Goal: Task Accomplishment & Management: Manage account settings

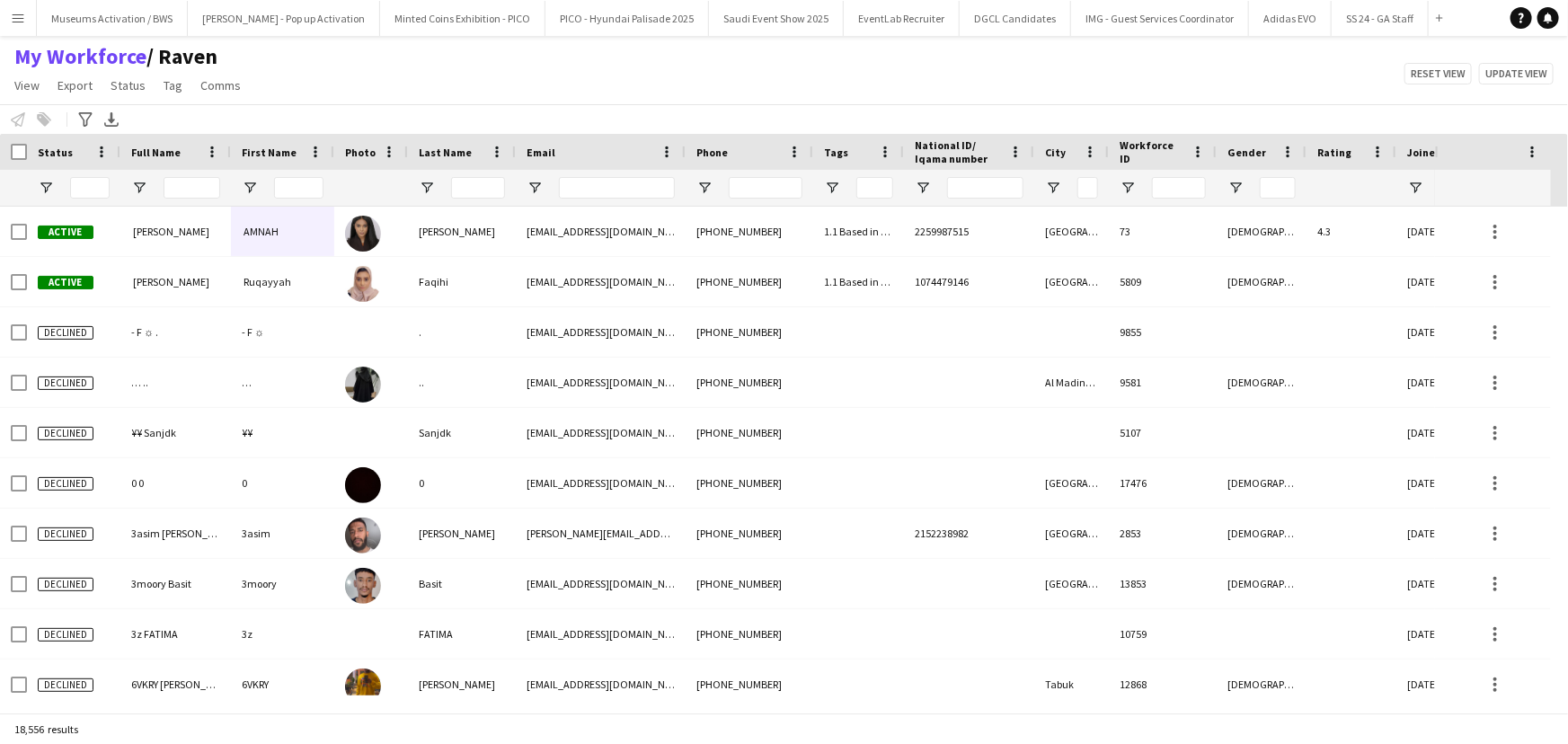
click at [228, 51] on h1 "My Workforce / Raven" at bounding box center [130, 56] width 259 height 27
drag, startPoint x: 228, startPoint y: 51, endPoint x: 217, endPoint y: 45, distance: 12.5
click at [90, 52] on h1 "My Workforce / Raven" at bounding box center [130, 56] width 259 height 27
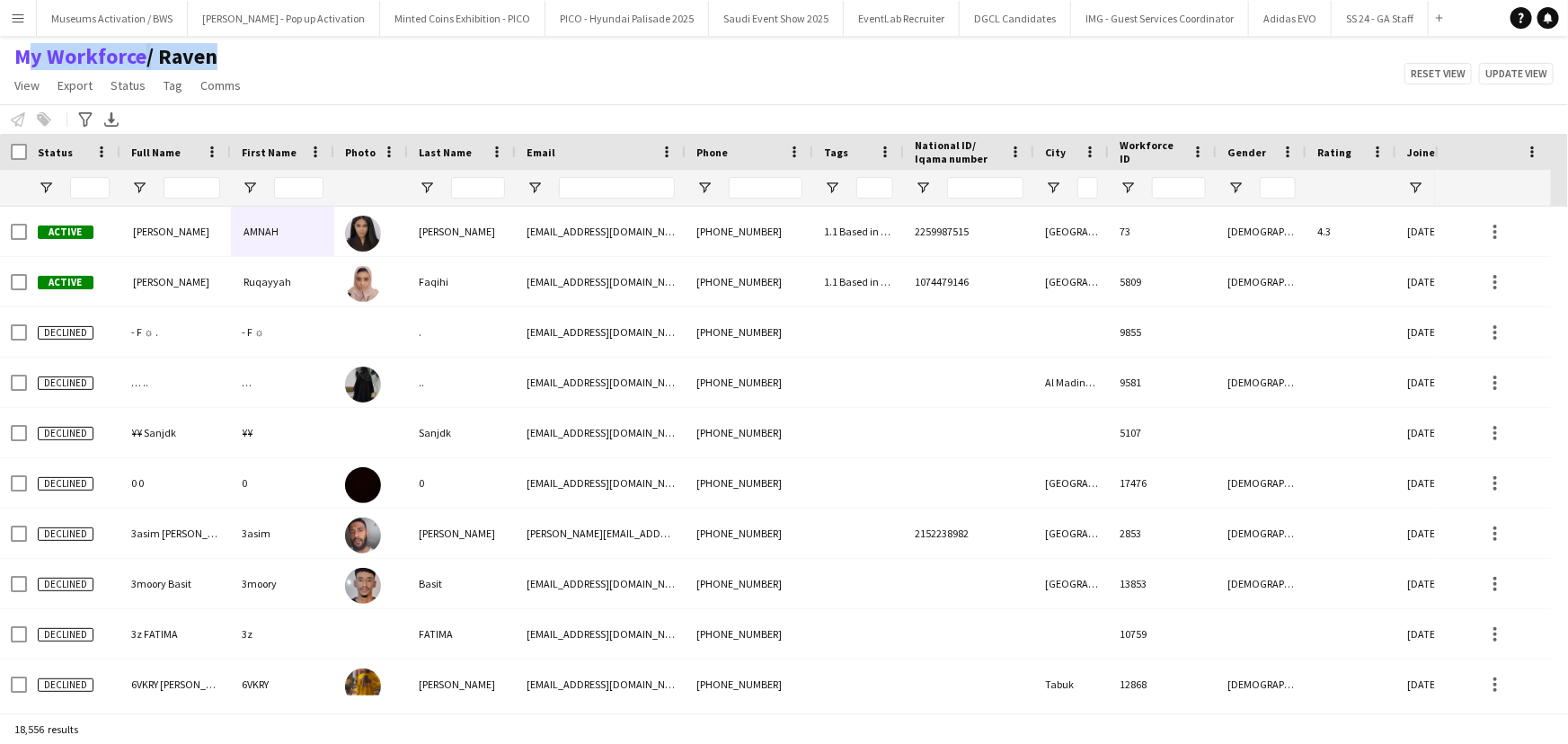
click at [233, 46] on h1 "My Workforce / Raven" at bounding box center [130, 56] width 259 height 27
drag, startPoint x: 270, startPoint y: 86, endPoint x: 259, endPoint y: 66, distance: 22.8
click at [1, 63] on div "My Workforce / Raven View Views Default view [PERSON_NAME] [PERSON_NAME] [PERSO…" at bounding box center [784, 74] width 1568 height 61
click at [306, 66] on div "My Workforce / Raven View Views Default view [PERSON_NAME] [PERSON_NAME] [PERSO…" at bounding box center [784, 74] width 1568 height 61
drag, startPoint x: 290, startPoint y: 91, endPoint x: 0, endPoint y: 53, distance: 292.5
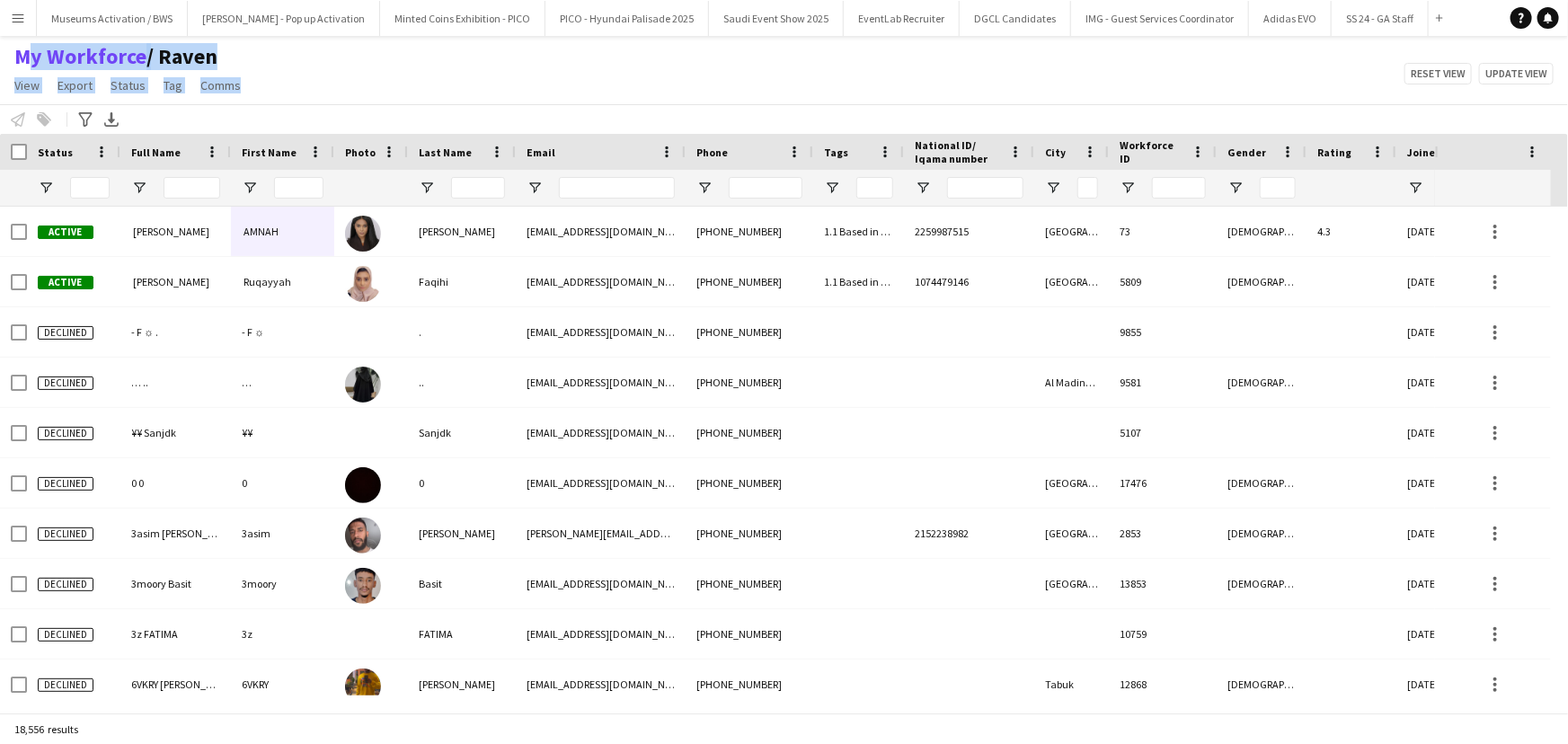
click at [0, 53] on div "My Workforce / Raven View Views Default view [PERSON_NAME] [PERSON_NAME] [PERSO…" at bounding box center [784, 74] width 1568 height 61
click at [333, 40] on main "My Workforce / Raven View Views Default view [PERSON_NAME] [PERSON_NAME] [PERSO…" at bounding box center [784, 377] width 1568 height 684
click at [248, 98] on app-page-menu "View Views Default view [PERSON_NAME] [PERSON_NAME] [PERSON_NAME] Raven Waad Zi…" at bounding box center [130, 87] width 259 height 35
drag, startPoint x: 248, startPoint y: 98, endPoint x: 15, endPoint y: 69, distance: 234.8
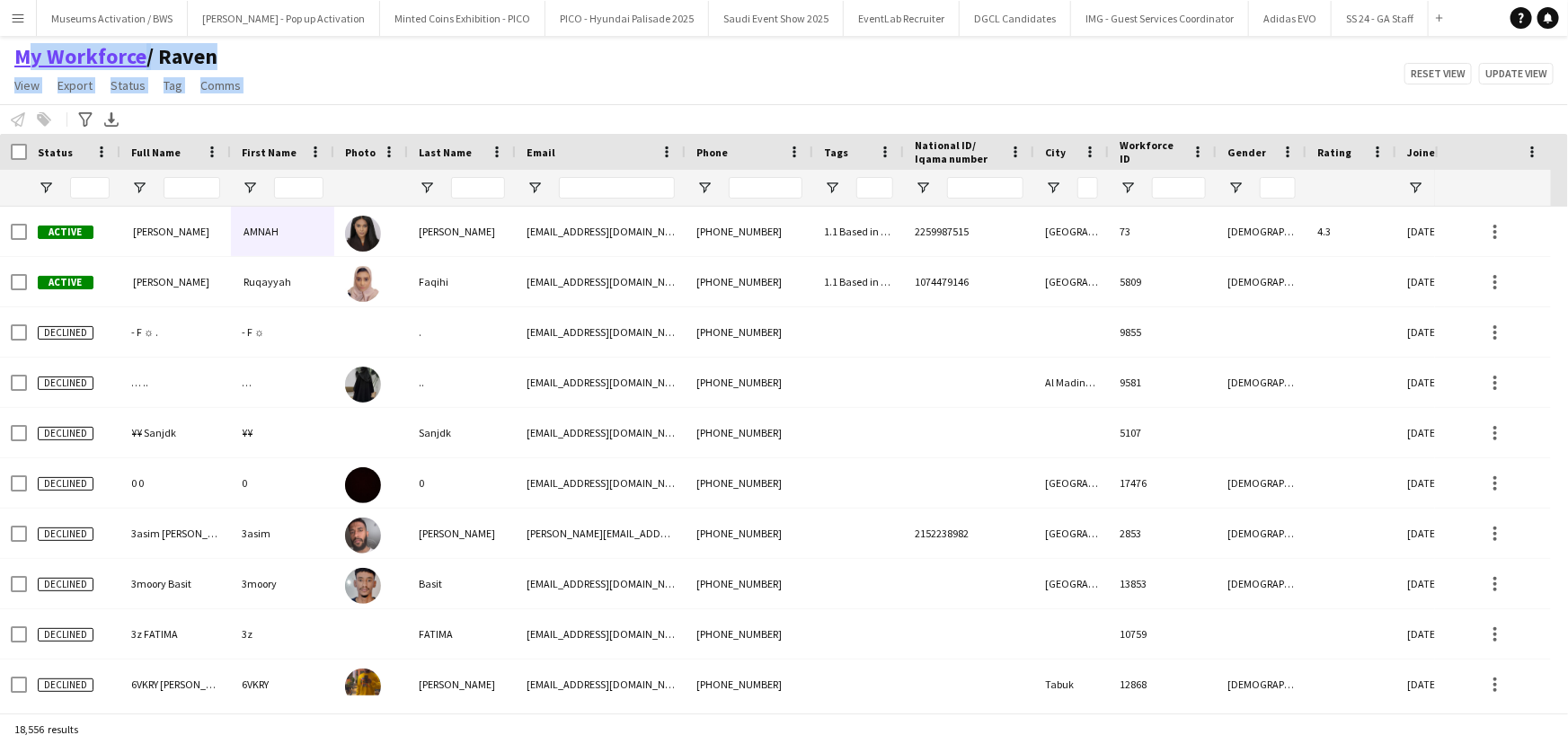
click at [15, 69] on div "My Workforce / Raven View Views Default view [PERSON_NAME] [PERSON_NAME] [PERSO…" at bounding box center [130, 74] width 259 height 61
click at [304, 56] on div "My Workforce / Raven View Views Default view [PERSON_NAME] [PERSON_NAME] [PERSO…" at bounding box center [784, 74] width 1568 height 61
click at [212, 62] on span "/ Raven" at bounding box center [182, 56] width 71 height 27
click at [240, 62] on h1 "My Workforce / Raven" at bounding box center [130, 56] width 259 height 27
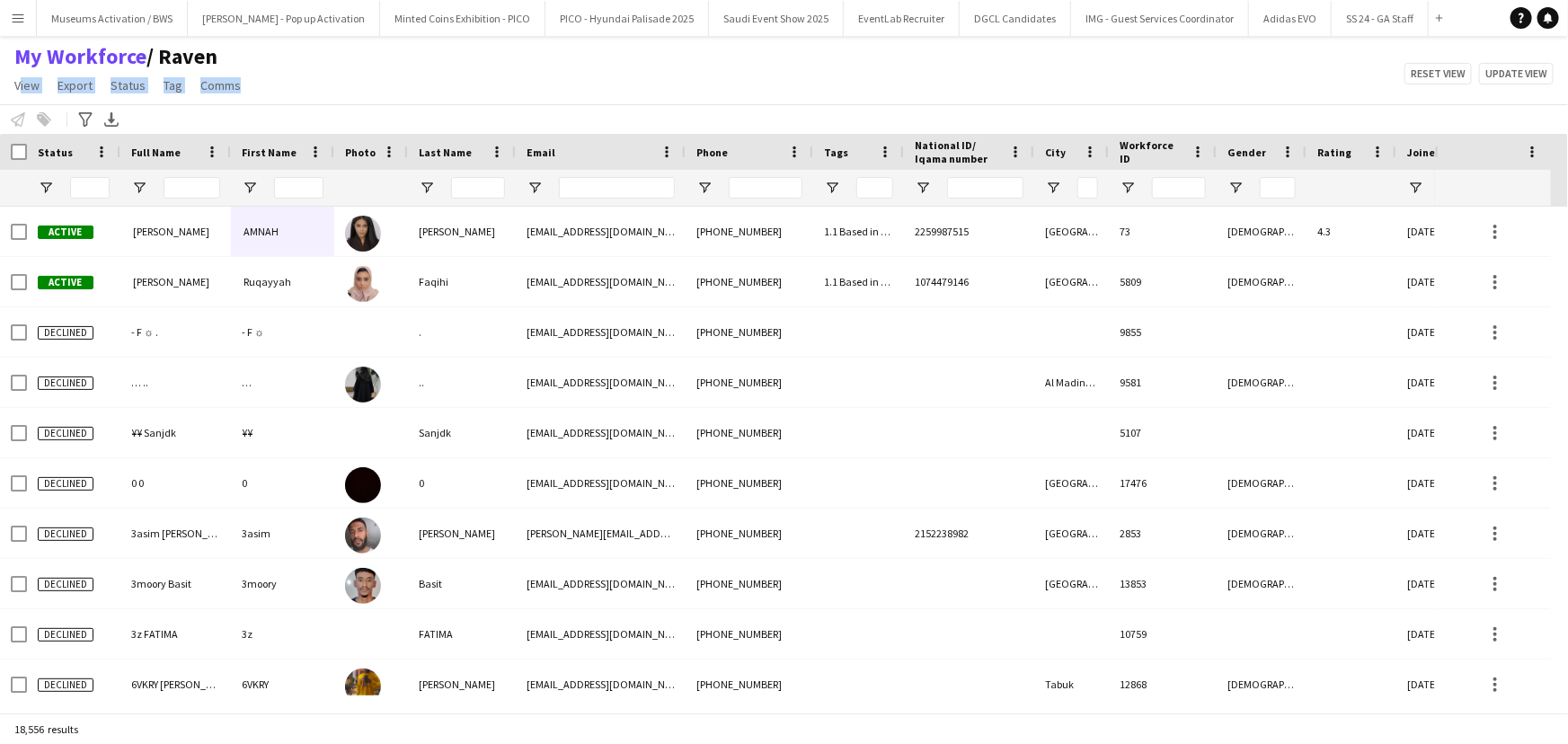
drag, startPoint x: 245, startPoint y: 89, endPoint x: 15, endPoint y: 98, distance: 230.2
click at [15, 98] on app-page-menu "View Views Default view [PERSON_NAME] [PERSON_NAME] [PERSON_NAME] Raven Waad Zi…" at bounding box center [130, 87] width 259 height 35
click at [397, 86] on div "My Workforce / Raven View Views Default view [PERSON_NAME] [PERSON_NAME] [PERSO…" at bounding box center [784, 74] width 1568 height 61
drag, startPoint x: 323, startPoint y: 90, endPoint x: 133, endPoint y: 93, distance: 190.0
click at [0, 91] on div "My Workforce / Raven View Views Default view [PERSON_NAME] [PERSON_NAME] [PERSO…" at bounding box center [784, 74] width 1568 height 61
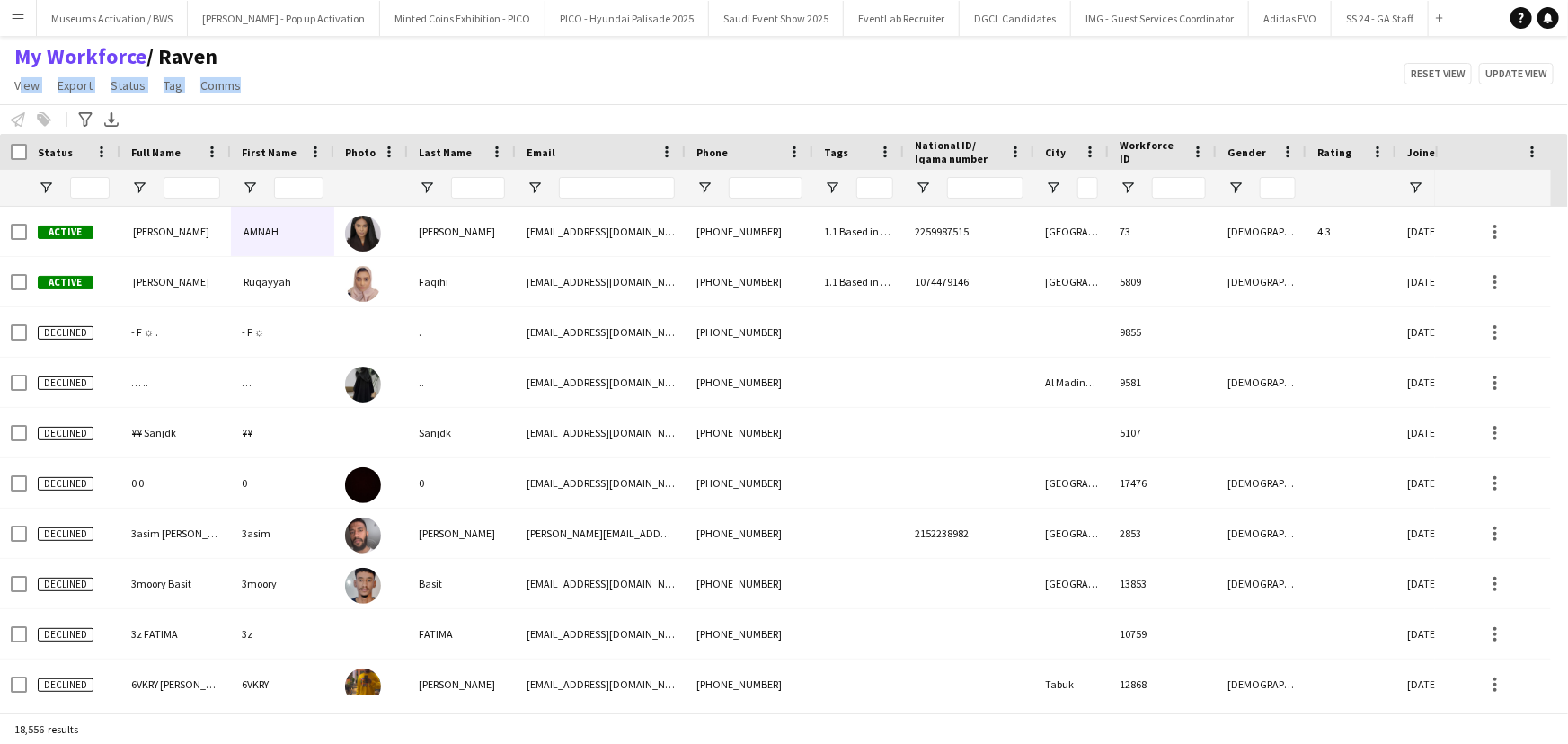
click at [307, 78] on div "My Workforce / Raven View Views Default view [PERSON_NAME] [PERSON_NAME] [PERSO…" at bounding box center [784, 74] width 1568 height 61
click at [279, 97] on div "My Workforce / Raven View Views Default view [PERSON_NAME] [PERSON_NAME] [PERSO…" at bounding box center [784, 74] width 1568 height 61
drag, startPoint x: 279, startPoint y: 97, endPoint x: 0, endPoint y: 51, distance: 282.8
click at [0, 51] on div "My Workforce / Raven View Views Default view [PERSON_NAME] [PERSON_NAME] [PERSO…" at bounding box center [784, 74] width 1568 height 61
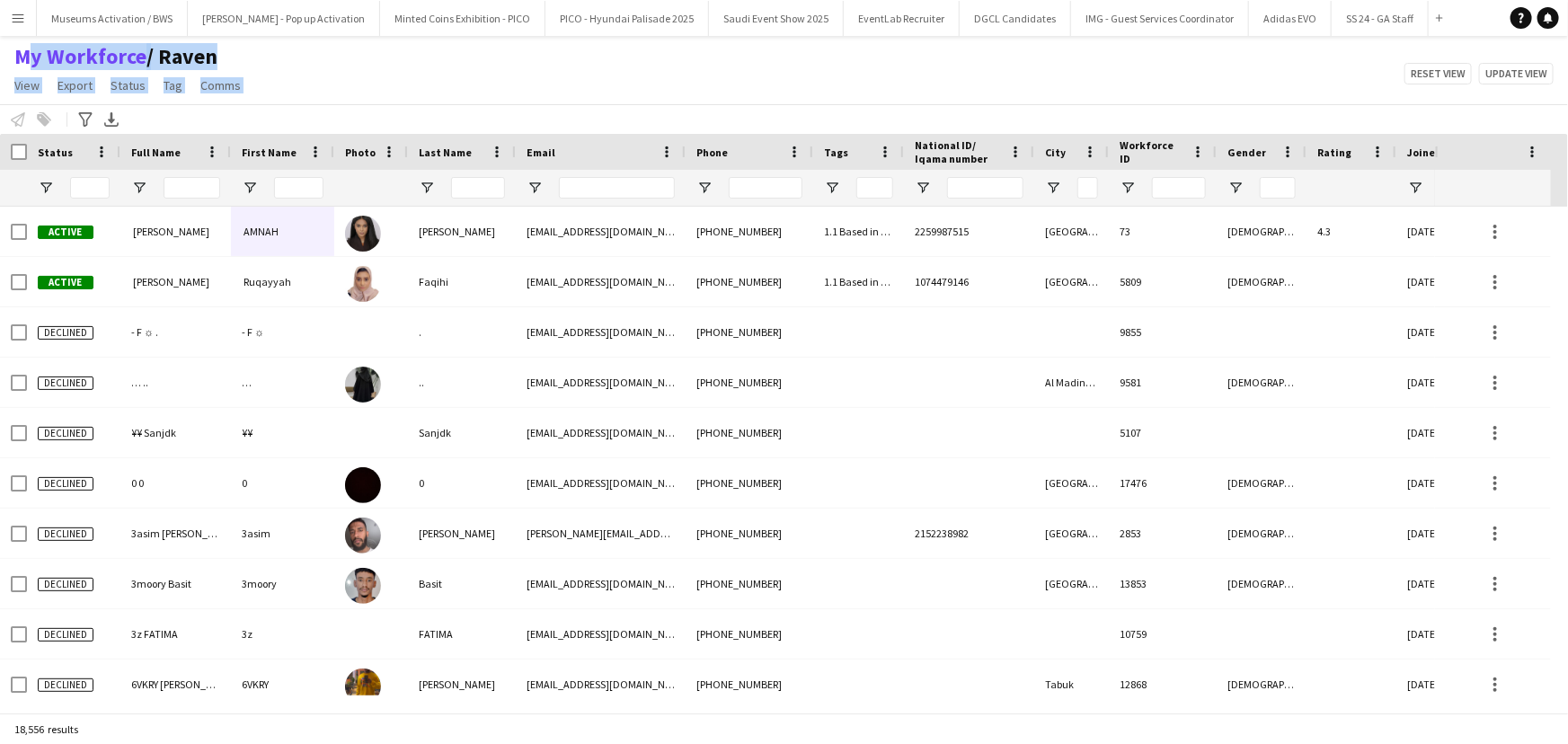
click at [258, 64] on div "My Workforce / Raven View Views Default view [PERSON_NAME] [PERSON_NAME] [PERSO…" at bounding box center [784, 74] width 1568 height 61
drag, startPoint x: 260, startPoint y: 92, endPoint x: 11, endPoint y: 54, distance: 251.9
click at [11, 54] on div "My Workforce / Raven View Views Default view [PERSON_NAME] [PERSON_NAME] [PERSO…" at bounding box center [784, 74] width 1568 height 61
click at [280, 82] on div "My Workforce / Raven View Views Default view [PERSON_NAME] [PERSON_NAME] [PERSO…" at bounding box center [784, 74] width 1568 height 61
click at [116, 144] on div at bounding box center [119, 151] width 7 height 36
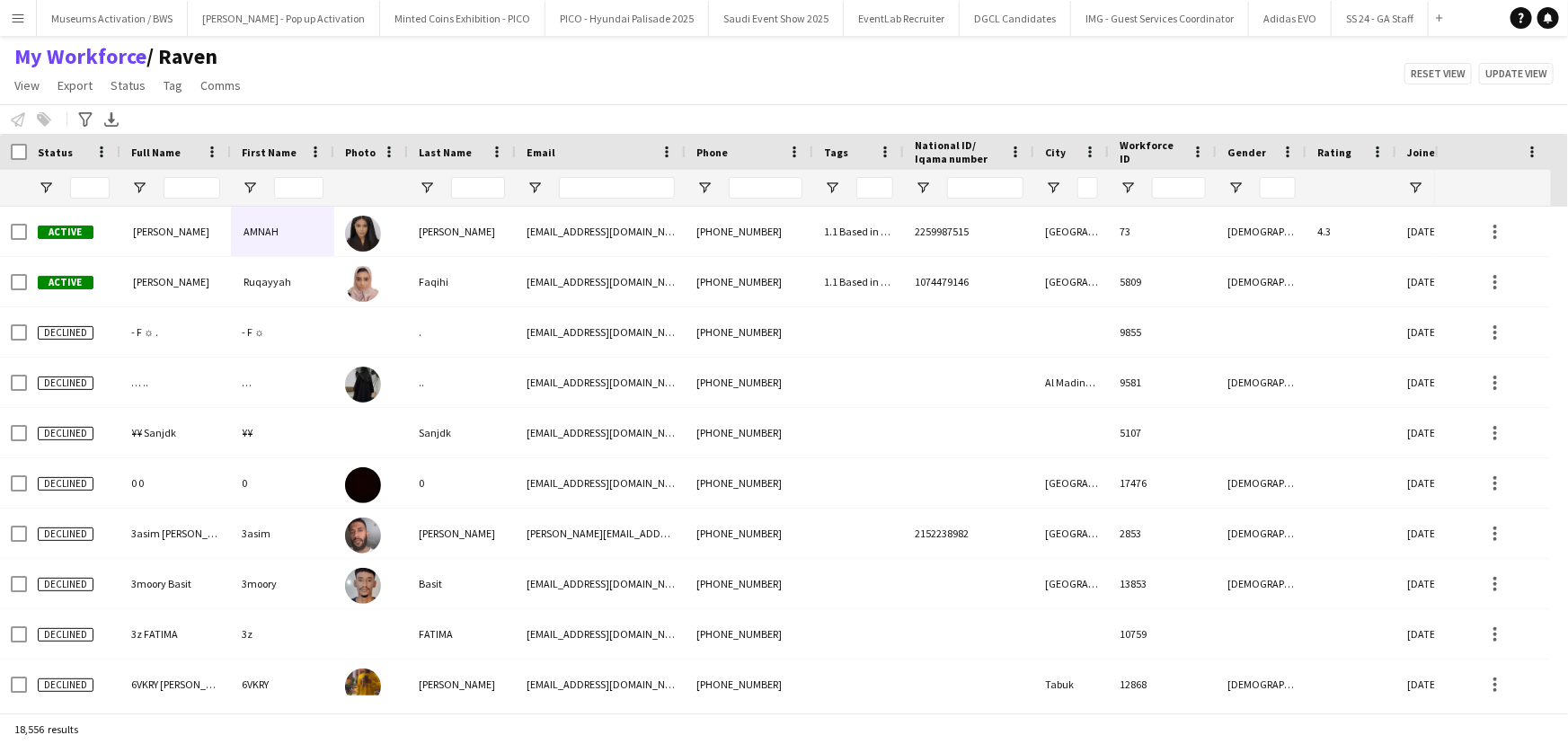
click at [116, 144] on div at bounding box center [119, 151] width 7 height 36
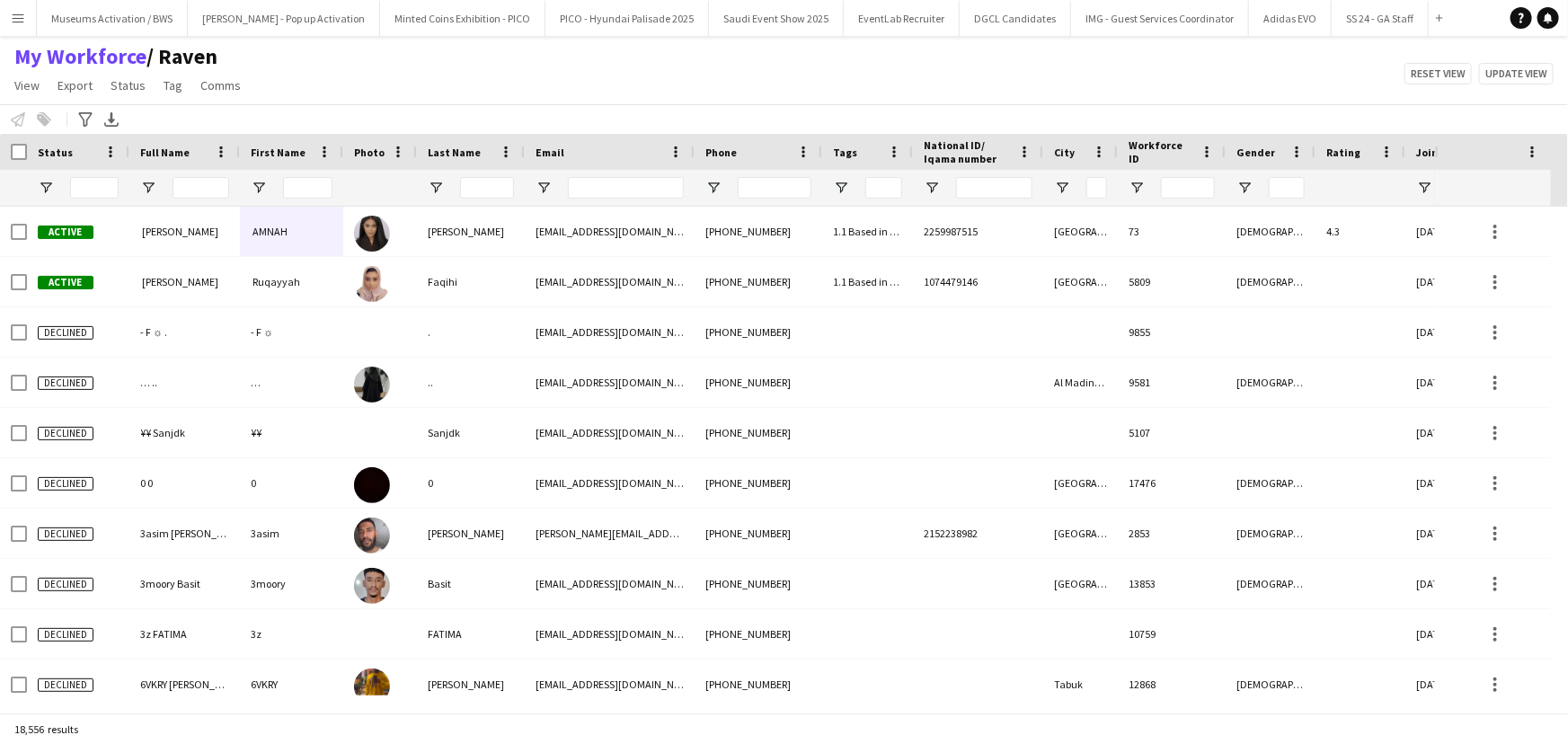
click at [127, 144] on div at bounding box center [128, 151] width 7 height 36
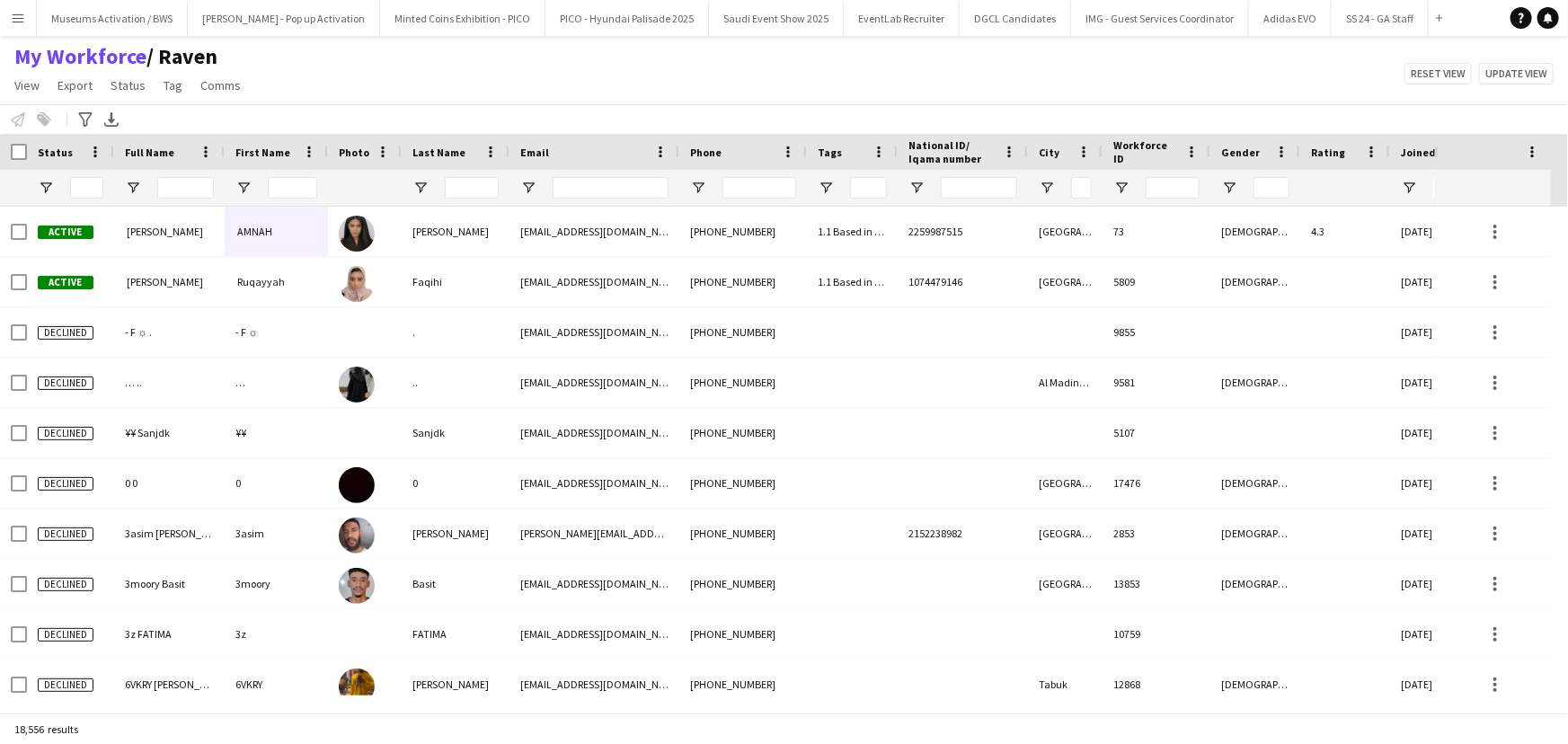
drag, startPoint x: 127, startPoint y: 144, endPoint x: 112, endPoint y: 153, distance: 17.5
click at [112, 153] on div at bounding box center [113, 151] width 7 height 36
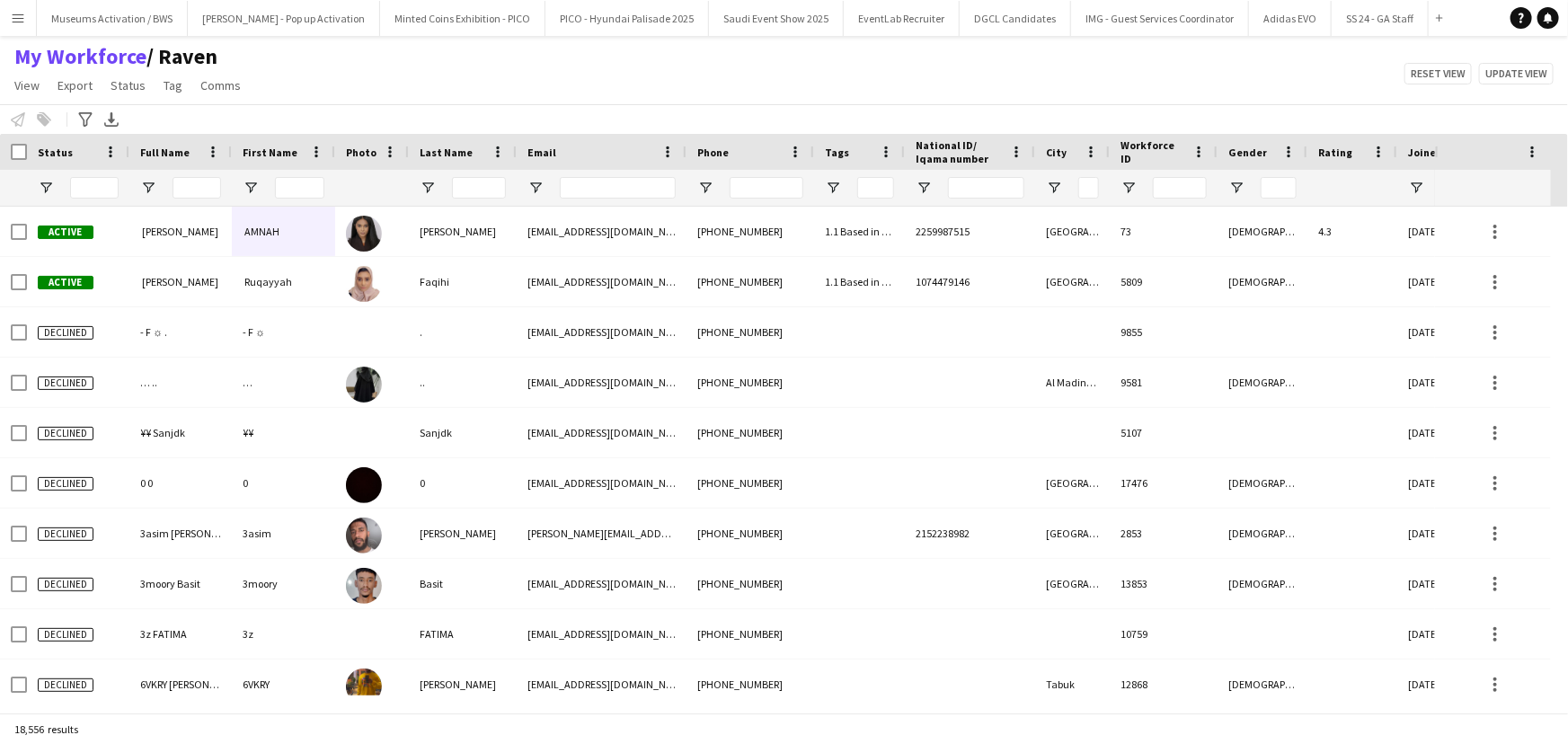
click at [231, 152] on div at bounding box center [231, 151] width 7 height 36
click at [49, 176] on div at bounding box center [78, 188] width 103 height 36
click at [49, 182] on span "Open Filter Menu" at bounding box center [46, 188] width 16 height 16
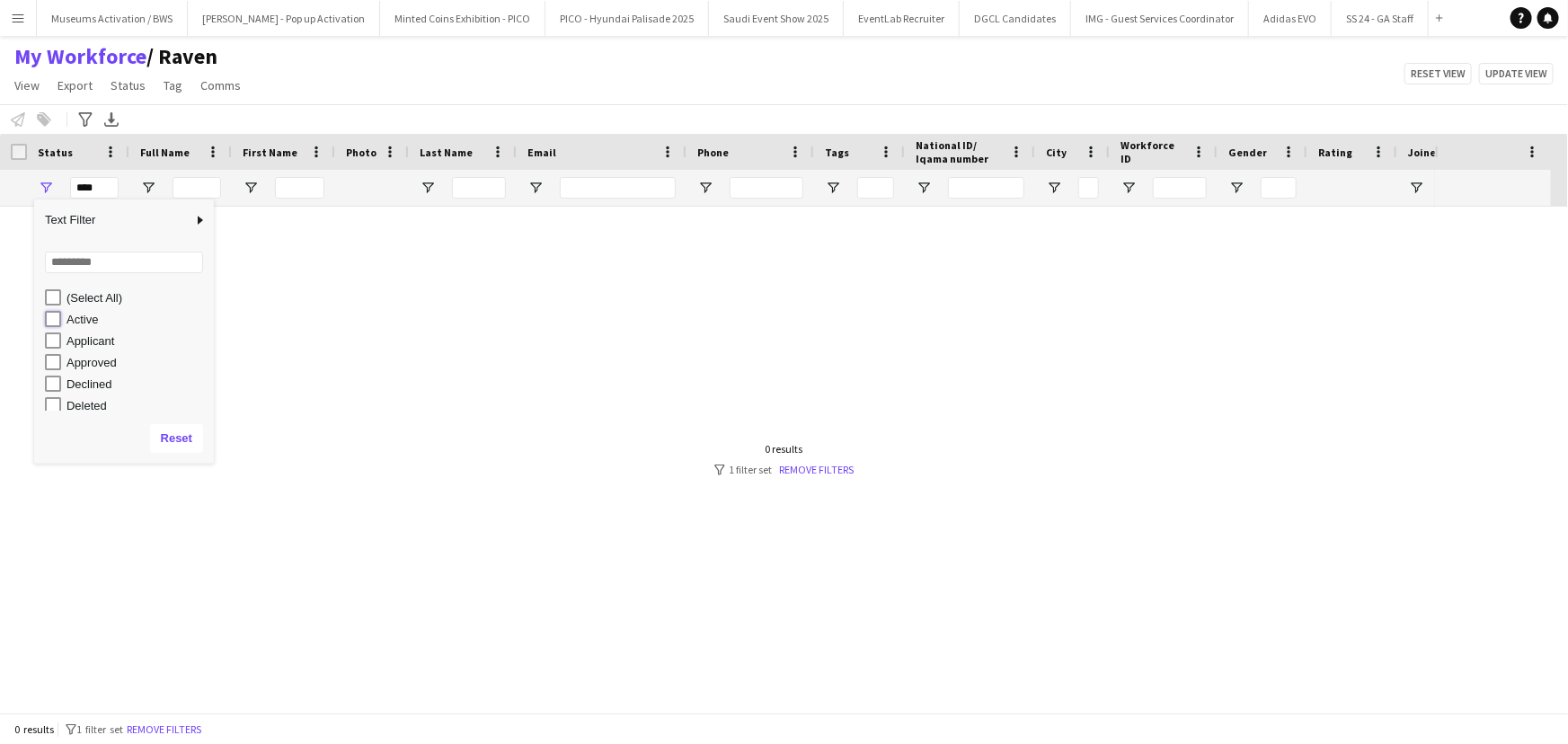
type input "**********"
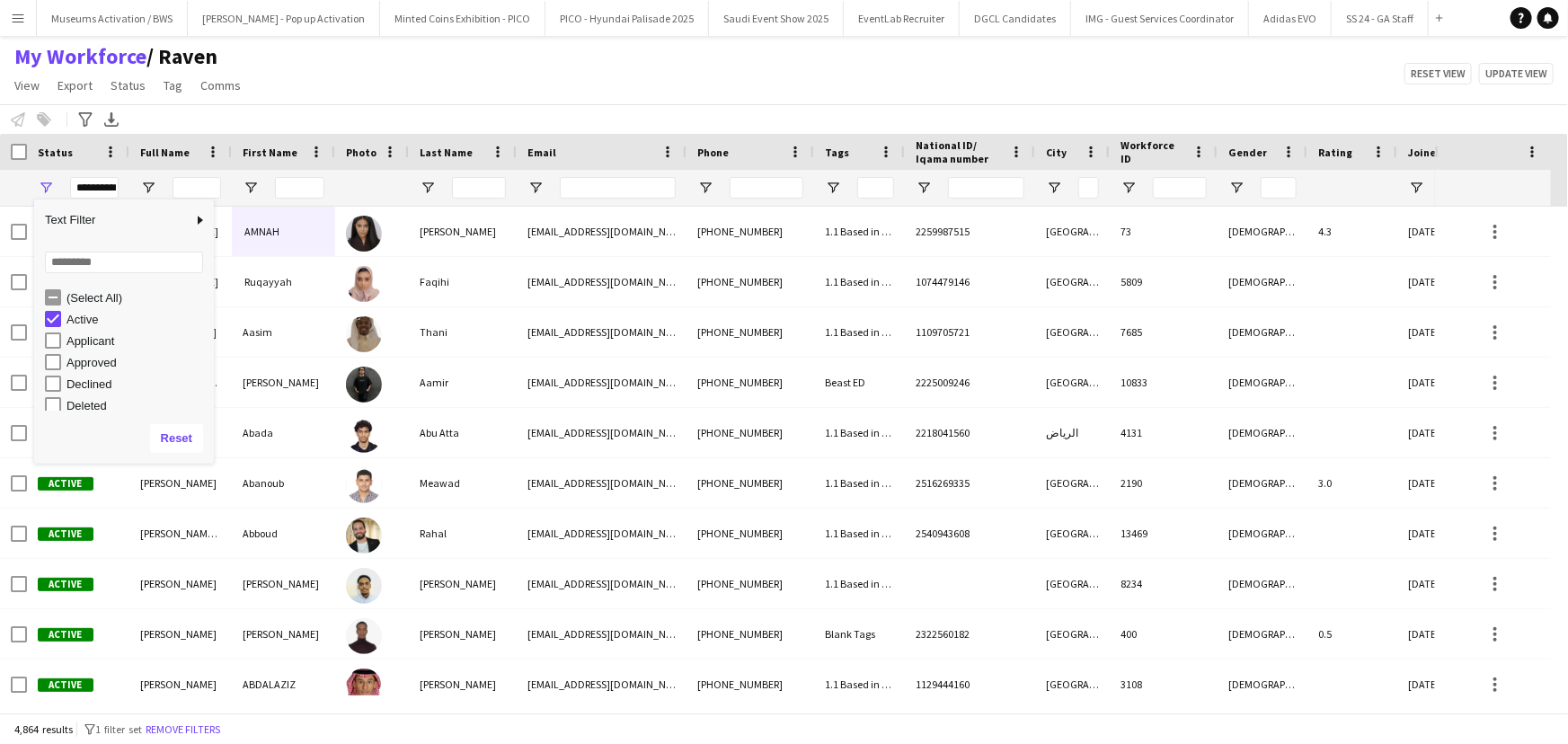
click at [320, 93] on div "My Workforce / Raven View Views Default view [PERSON_NAME] [PERSON_NAME] [PERSO…" at bounding box center [784, 74] width 1568 height 61
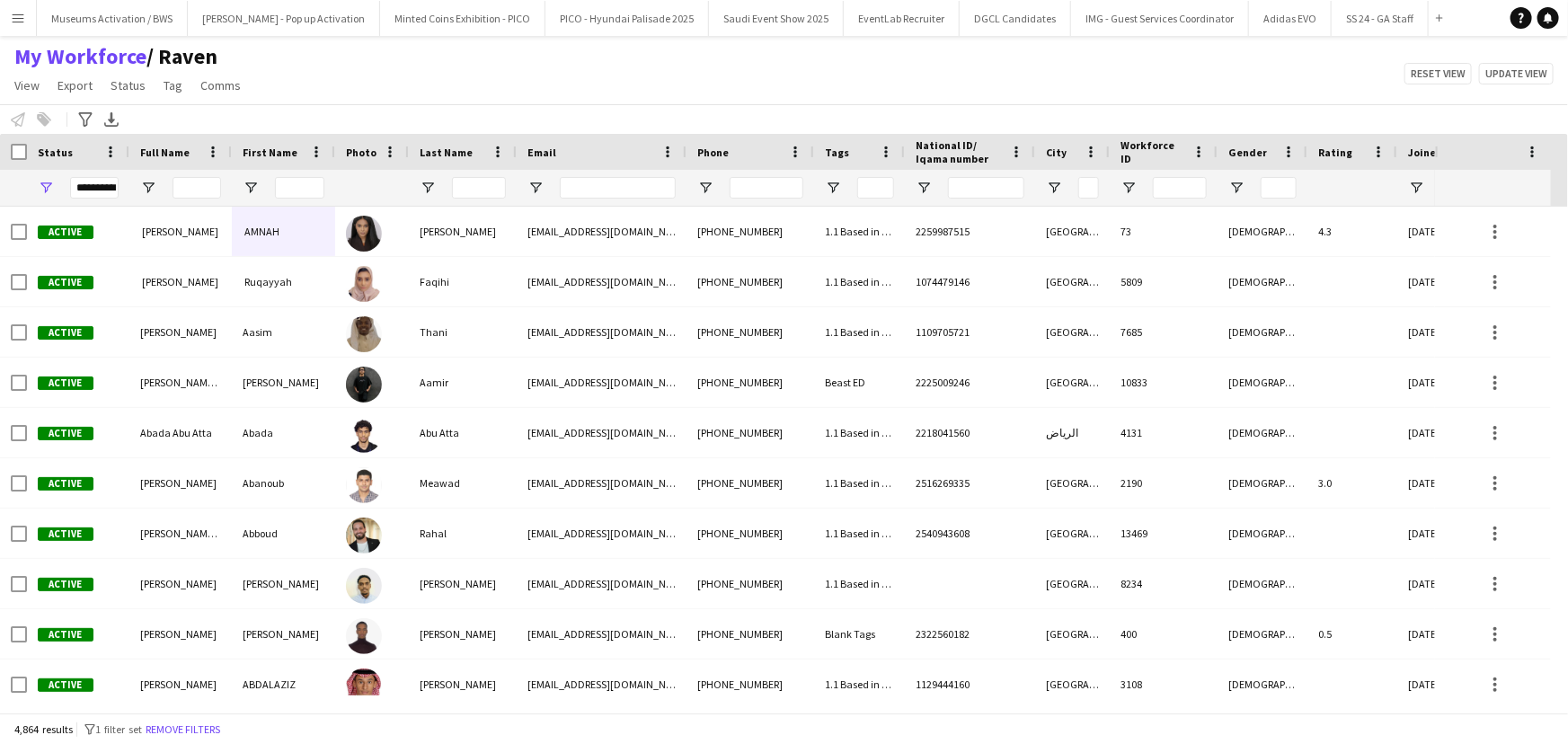
click at [53, 183] on div "**********" at bounding box center [78, 188] width 103 height 36
click at [51, 189] on span "Open Filter Menu" at bounding box center [46, 188] width 16 height 16
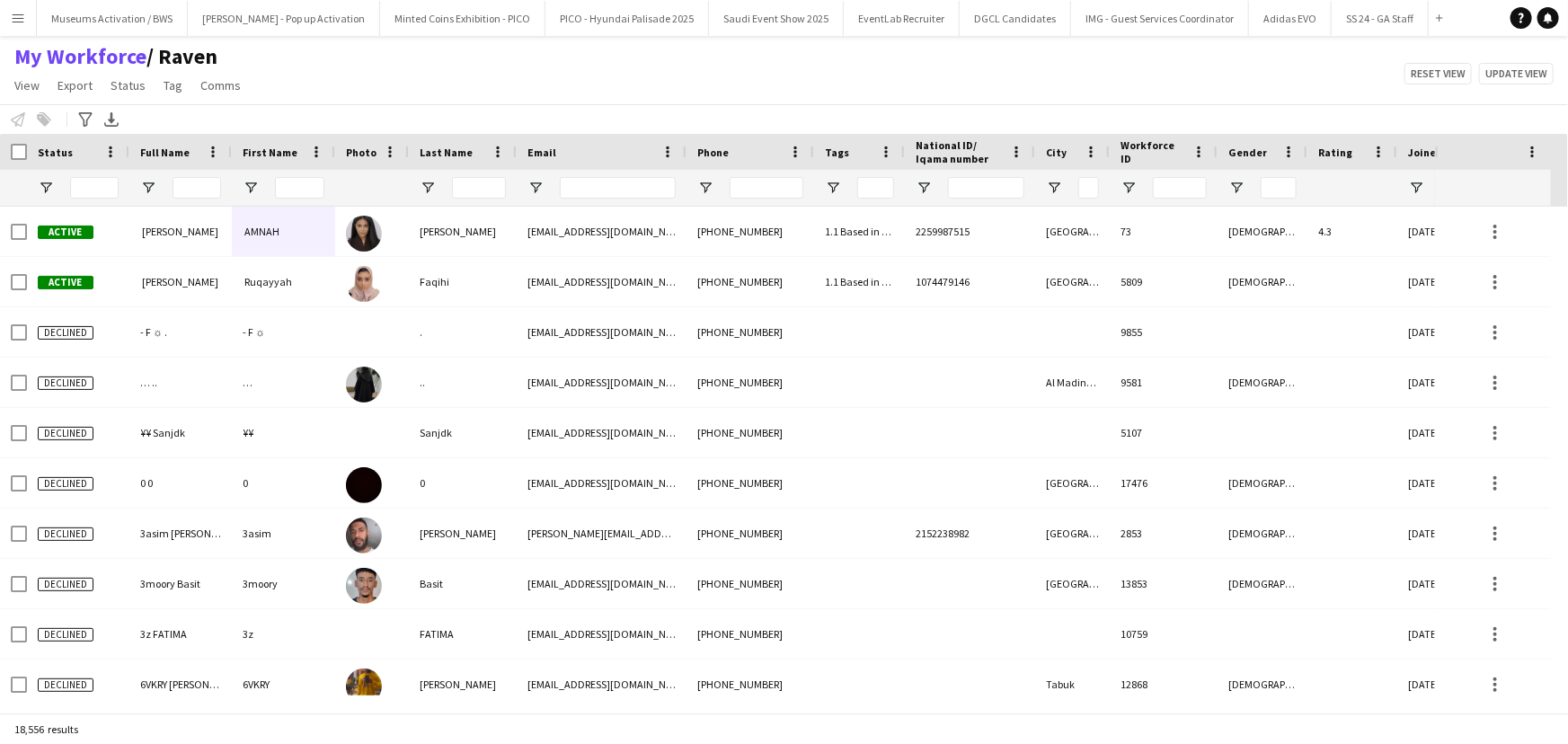
click at [343, 107] on div "Notify workforce Add to tag Select at least one crew to tag him or her. Advance…" at bounding box center [784, 119] width 1568 height 30
drag, startPoint x: 259, startPoint y: 95, endPoint x: 1, endPoint y: 60, distance: 260.4
click at [1, 60] on div "My Workforce / Raven View Views Default view [PERSON_NAME] [PERSON_NAME] [PERSO…" at bounding box center [784, 74] width 1568 height 61
click at [272, 94] on div "My Workforce / Raven View Views Default view [PERSON_NAME] [PERSON_NAME] [PERSO…" at bounding box center [784, 74] width 1568 height 61
drag, startPoint x: 267, startPoint y: 94, endPoint x: 6, endPoint y: 61, distance: 263.1
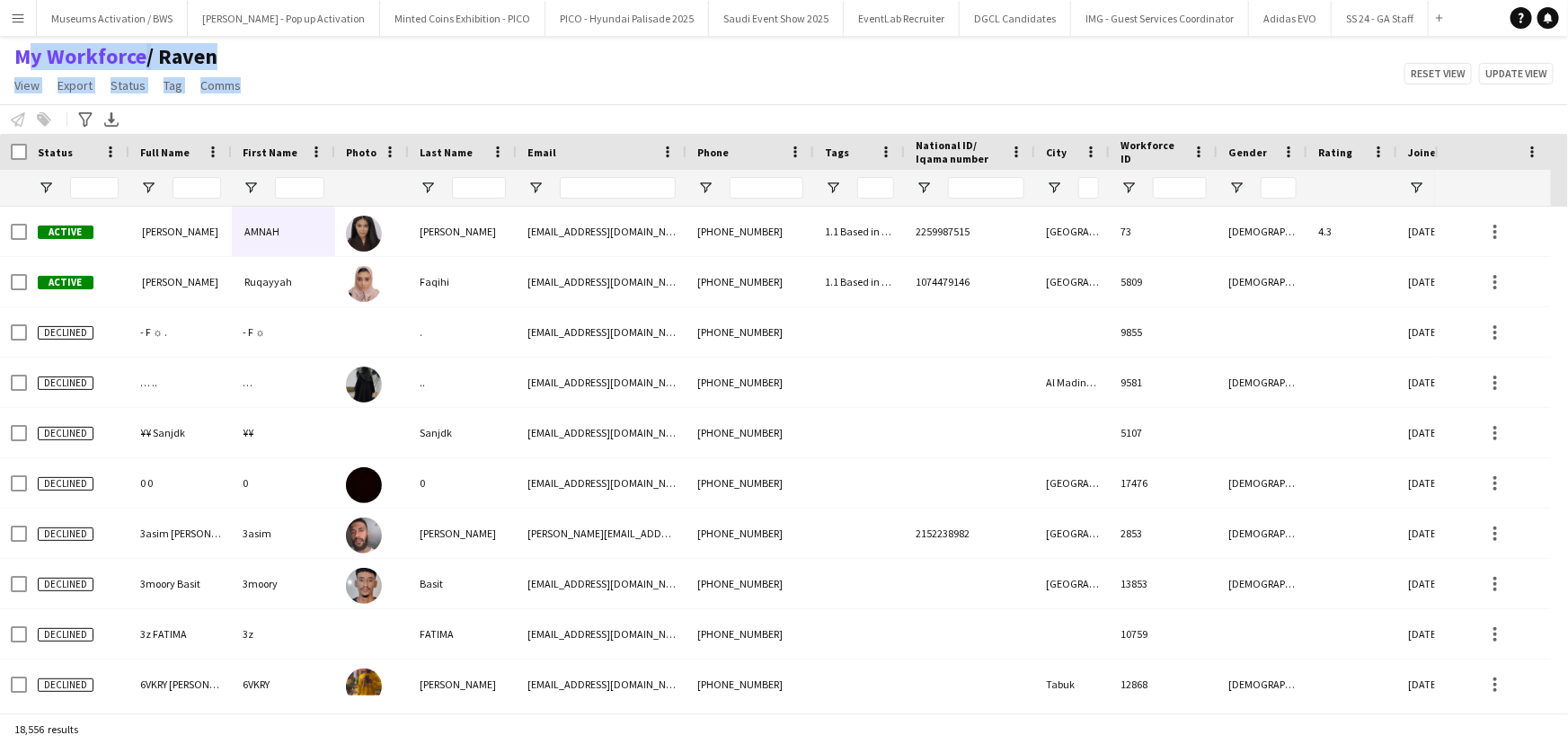
click at [2, 61] on div "My Workforce / Raven View Views Default view [PERSON_NAME] [PERSON_NAME] [PERSO…" at bounding box center [784, 74] width 1568 height 61
click at [350, 102] on div "My Workforce / Raven View Views Default view [PERSON_NAME] [PERSON_NAME] [PERSO…" at bounding box center [784, 74] width 1568 height 61
drag, startPoint x: 295, startPoint y: 90, endPoint x: 0, endPoint y: 55, distance: 297.1
click at [0, 55] on div "My Workforce / Raven View Views Default view [PERSON_NAME] [PERSON_NAME] [PERSO…" at bounding box center [784, 74] width 1568 height 61
click at [6, 57] on h1 "My Workforce / Raven" at bounding box center [130, 56] width 259 height 27
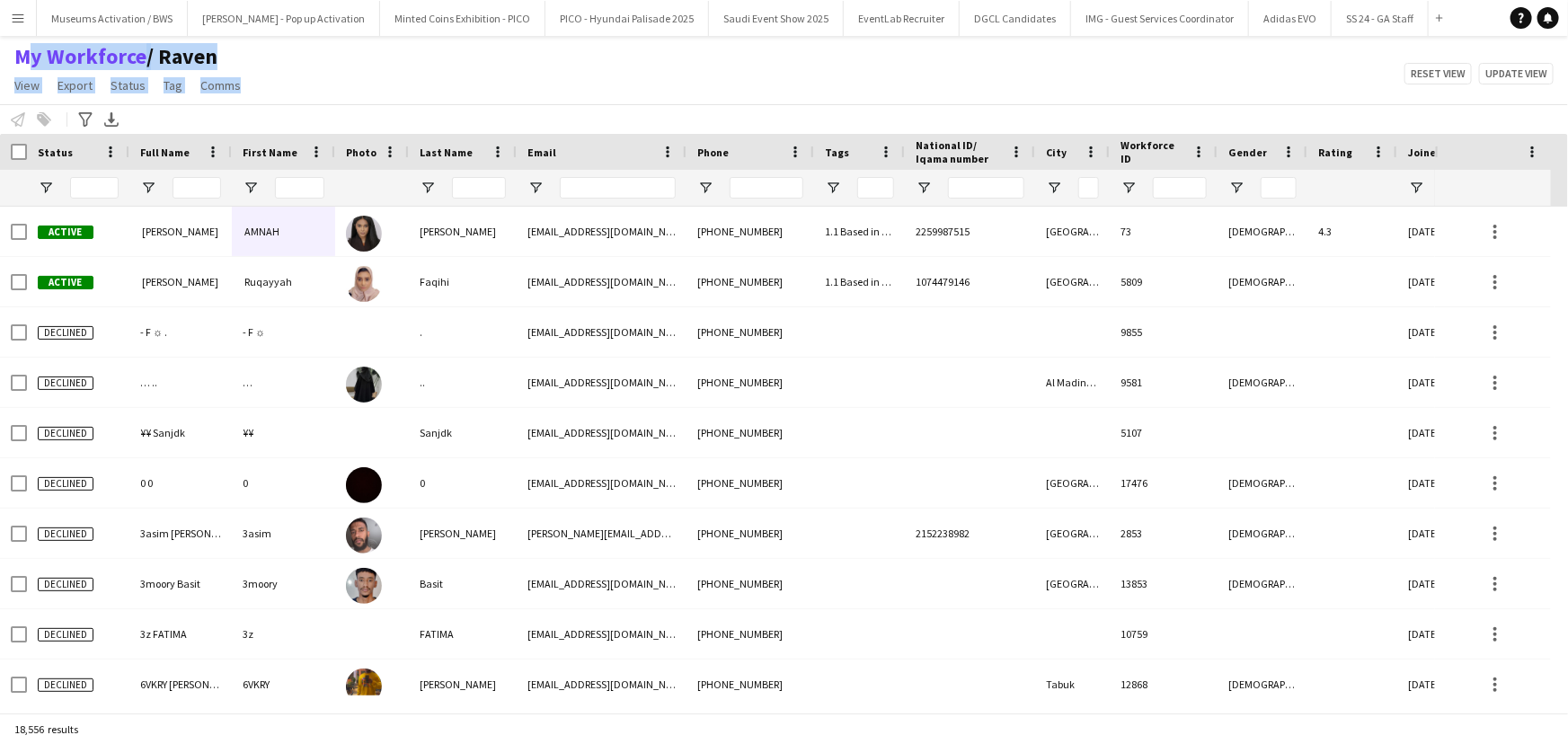
drag, startPoint x: 284, startPoint y: 83, endPoint x: 0, endPoint y: 54, distance: 285.5
click at [0, 54] on div "My Workforce / Raven View Views Default view [PERSON_NAME] [PERSON_NAME] [PERSO…" at bounding box center [784, 74] width 1568 height 61
click at [384, 75] on div "My Workforce / Raven View Views Default view [PERSON_NAME] [PERSON_NAME] [PERSO…" at bounding box center [784, 74] width 1568 height 61
drag, startPoint x: 243, startPoint y: 94, endPoint x: 0, endPoint y: 47, distance: 247.5
click at [0, 47] on div "My Workforce / Raven View Views Default view [PERSON_NAME] [PERSON_NAME] [PERSO…" at bounding box center [130, 74] width 259 height 61
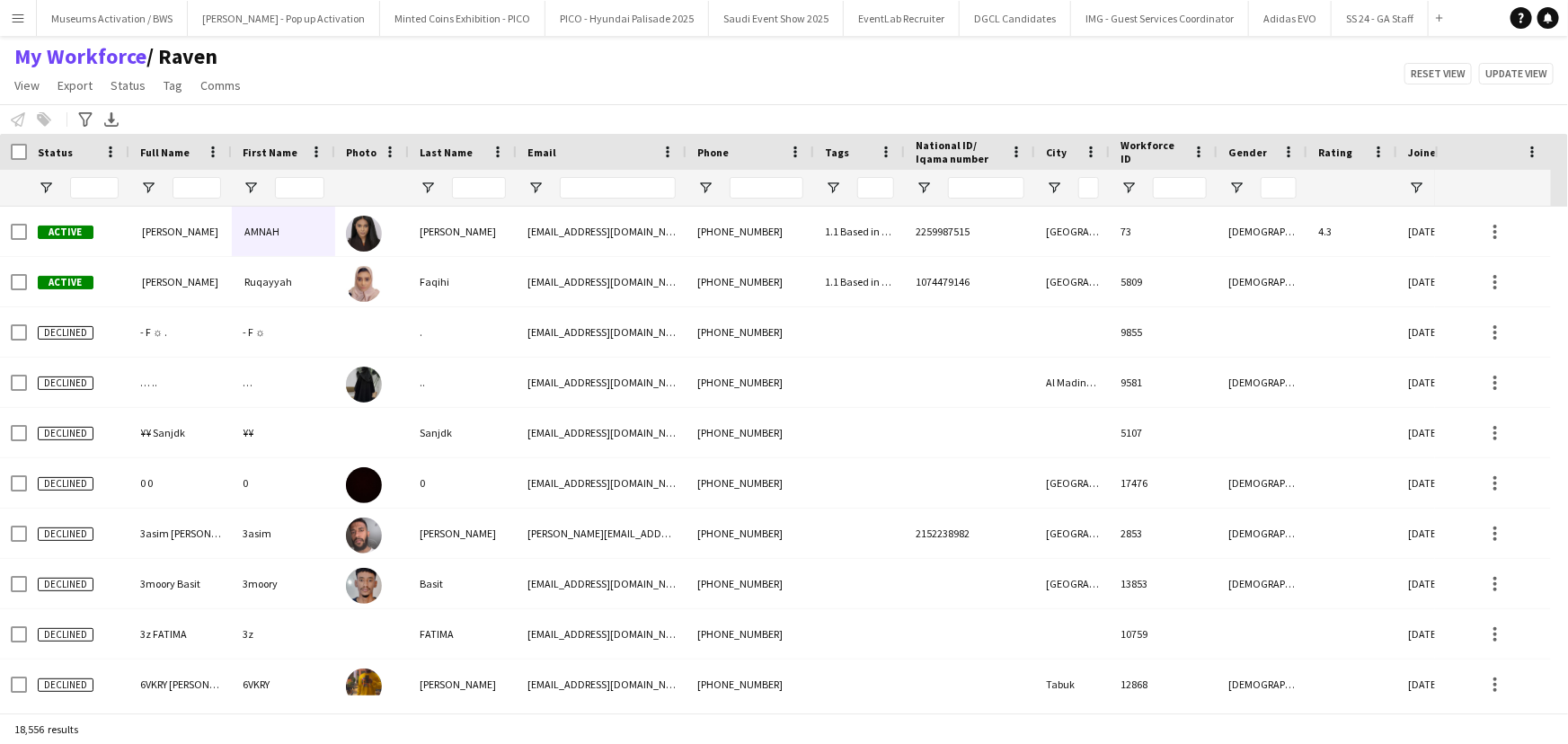
click at [369, 78] on div "My Workforce / Raven View Views Default view [PERSON_NAME] [PERSON_NAME] [PERSO…" at bounding box center [784, 74] width 1568 height 61
drag, startPoint x: 259, startPoint y: 93, endPoint x: 0, endPoint y: 64, distance: 260.6
click at [0, 64] on div "My Workforce / Raven View Views Default view [PERSON_NAME] [PERSON_NAME] [PERSO…" at bounding box center [784, 74] width 1568 height 61
click at [382, 92] on div "My Workforce / Raven View Views Default view [PERSON_NAME] [PERSON_NAME] [PERSO…" at bounding box center [784, 74] width 1568 height 61
